Goal: Transaction & Acquisition: Purchase product/service

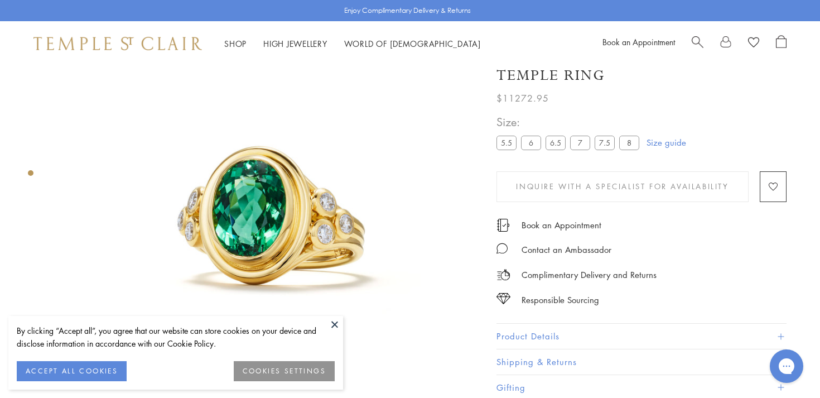
click at [333, 321] on button at bounding box center [335, 324] width 17 height 17
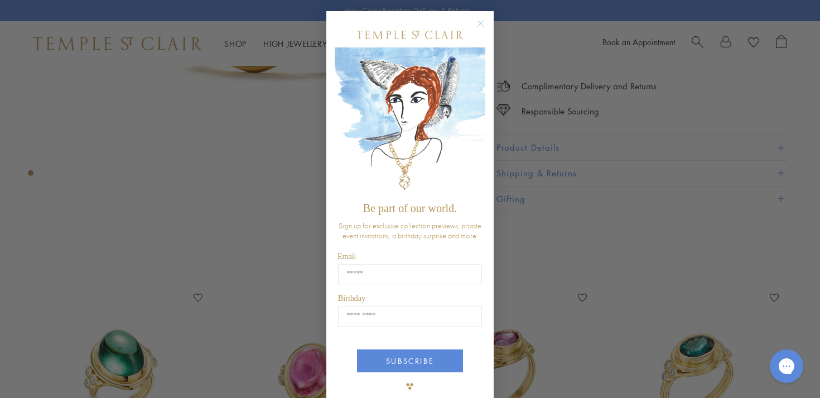
scroll to position [12, 0]
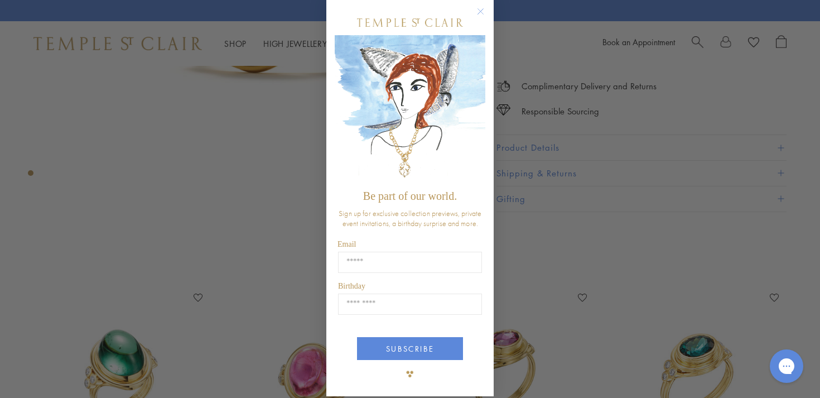
click at [477, 7] on circle "Close dialog" at bounding box center [480, 11] width 13 height 13
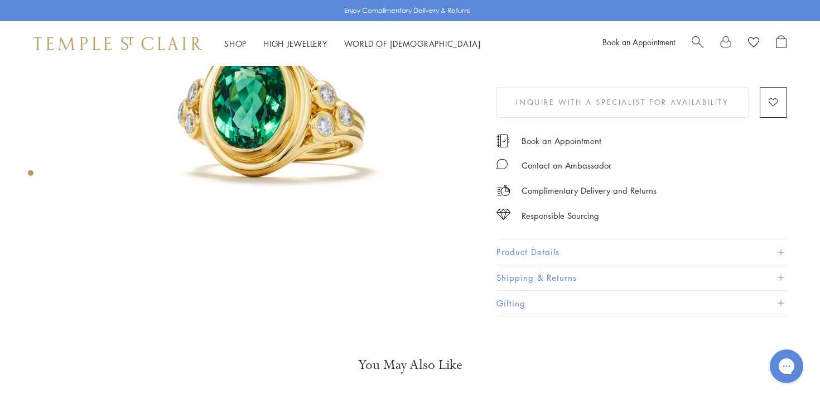
scroll to position [0, 0]
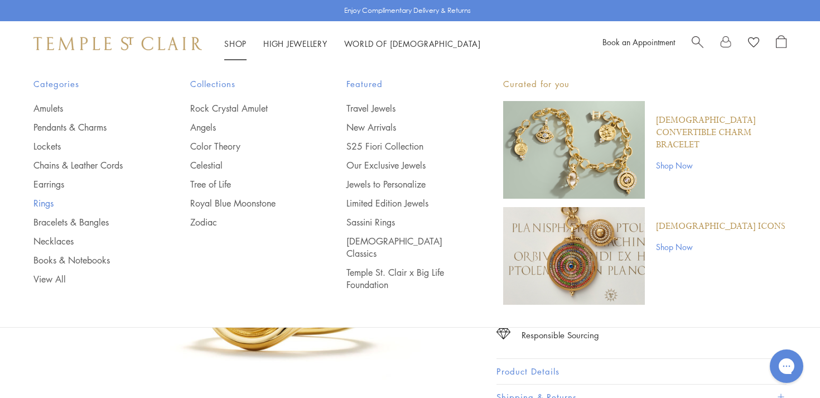
click at [46, 203] on link "Rings" at bounding box center [89, 203] width 112 height 12
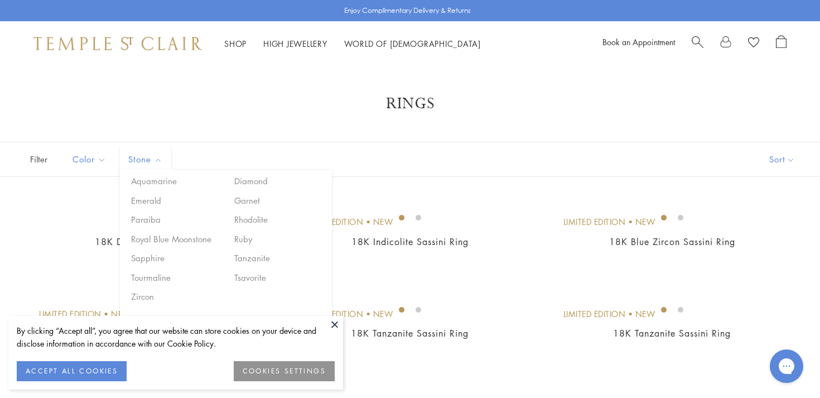
click at [157, 157] on span "Stone" at bounding box center [147, 159] width 48 height 14
click at [149, 260] on button "Sapphire" at bounding box center [175, 258] width 95 height 13
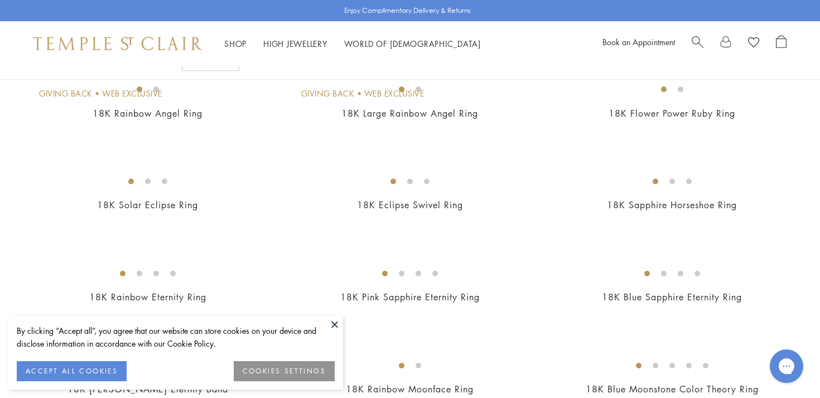
scroll to position [230, 0]
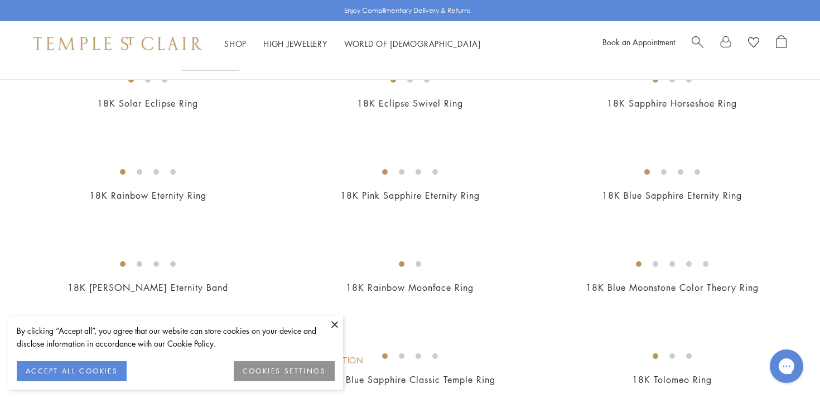
click at [336, 324] on button at bounding box center [335, 324] width 17 height 17
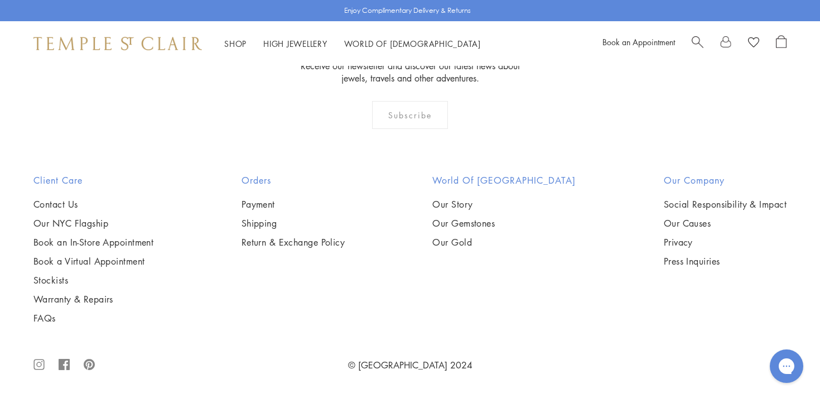
scroll to position [1414, 0]
click at [0, 0] on img at bounding box center [0, 0] width 0 height 0
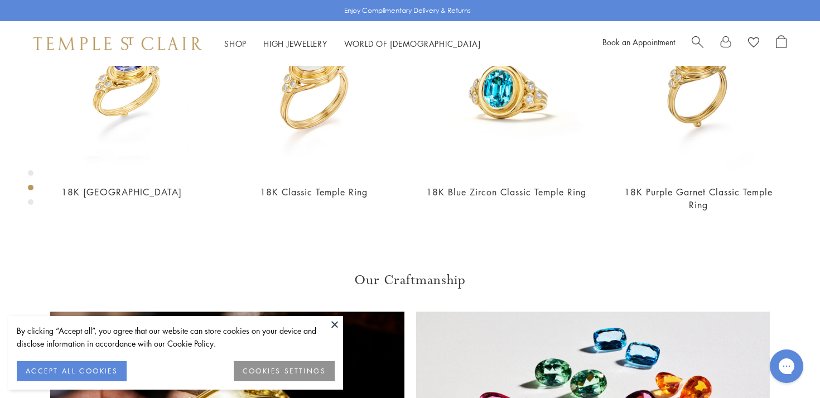
scroll to position [605, 0]
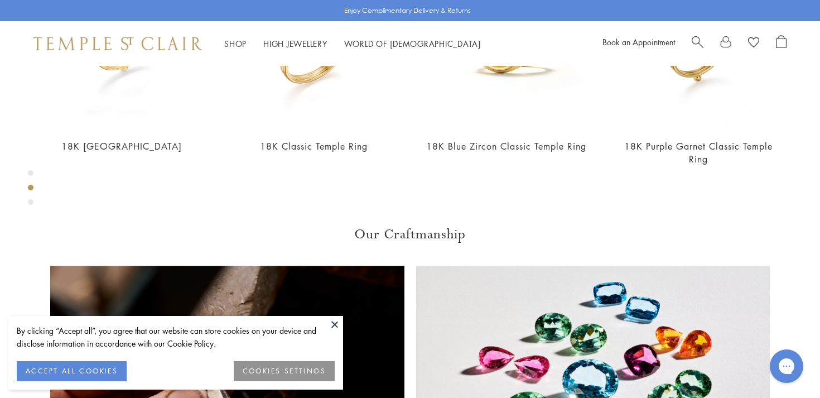
click at [336, 320] on button at bounding box center [335, 324] width 17 height 17
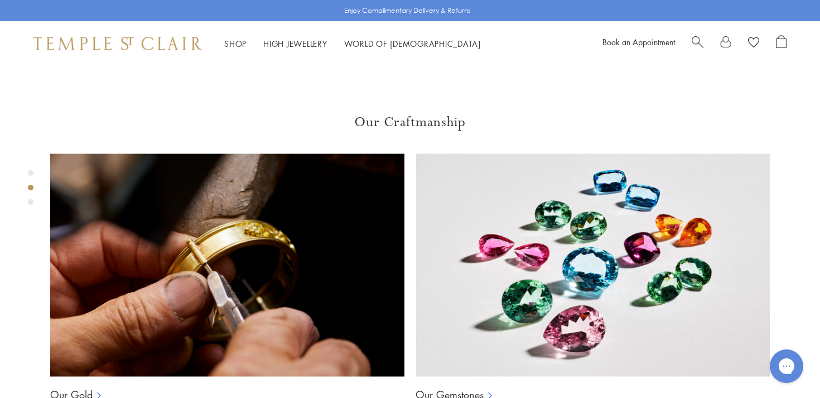
scroll to position [670, 0]
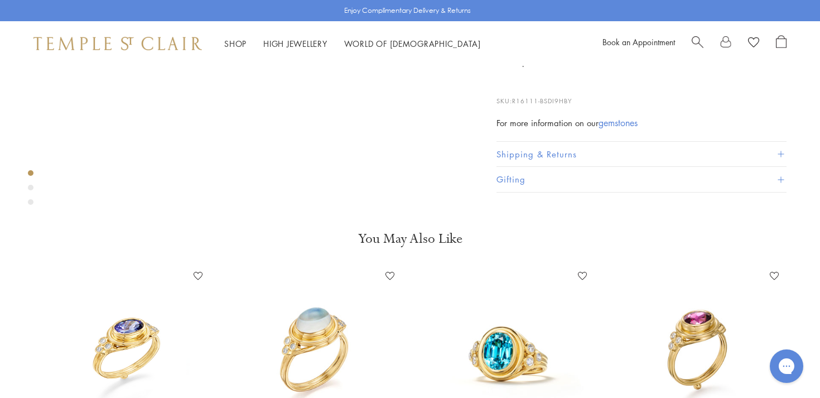
scroll to position [0, 0]
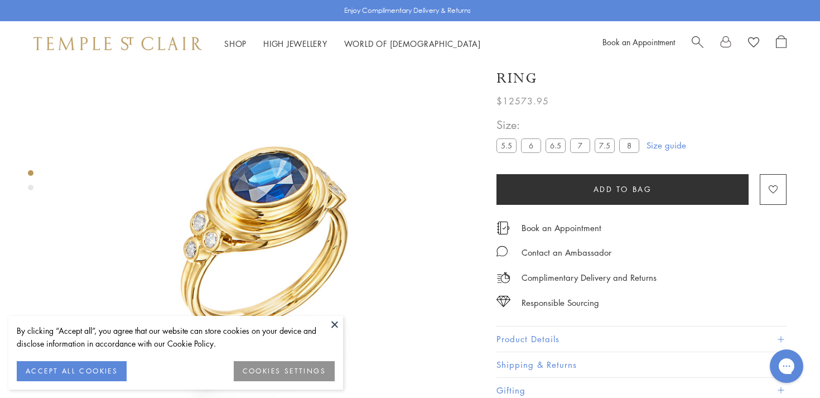
scroll to position [66, 0]
